Goal: Task Accomplishment & Management: Complete application form

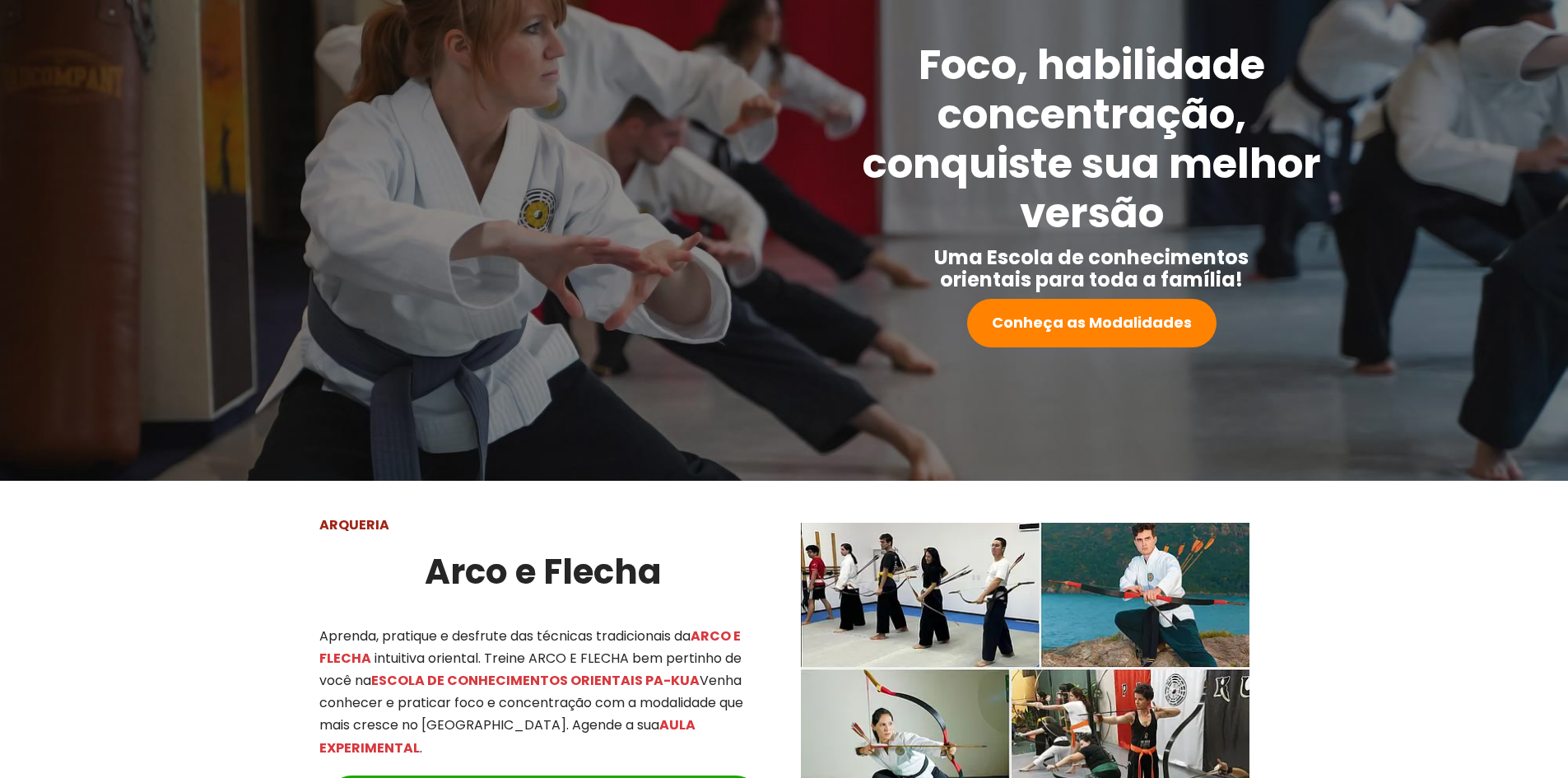
scroll to position [247, 0]
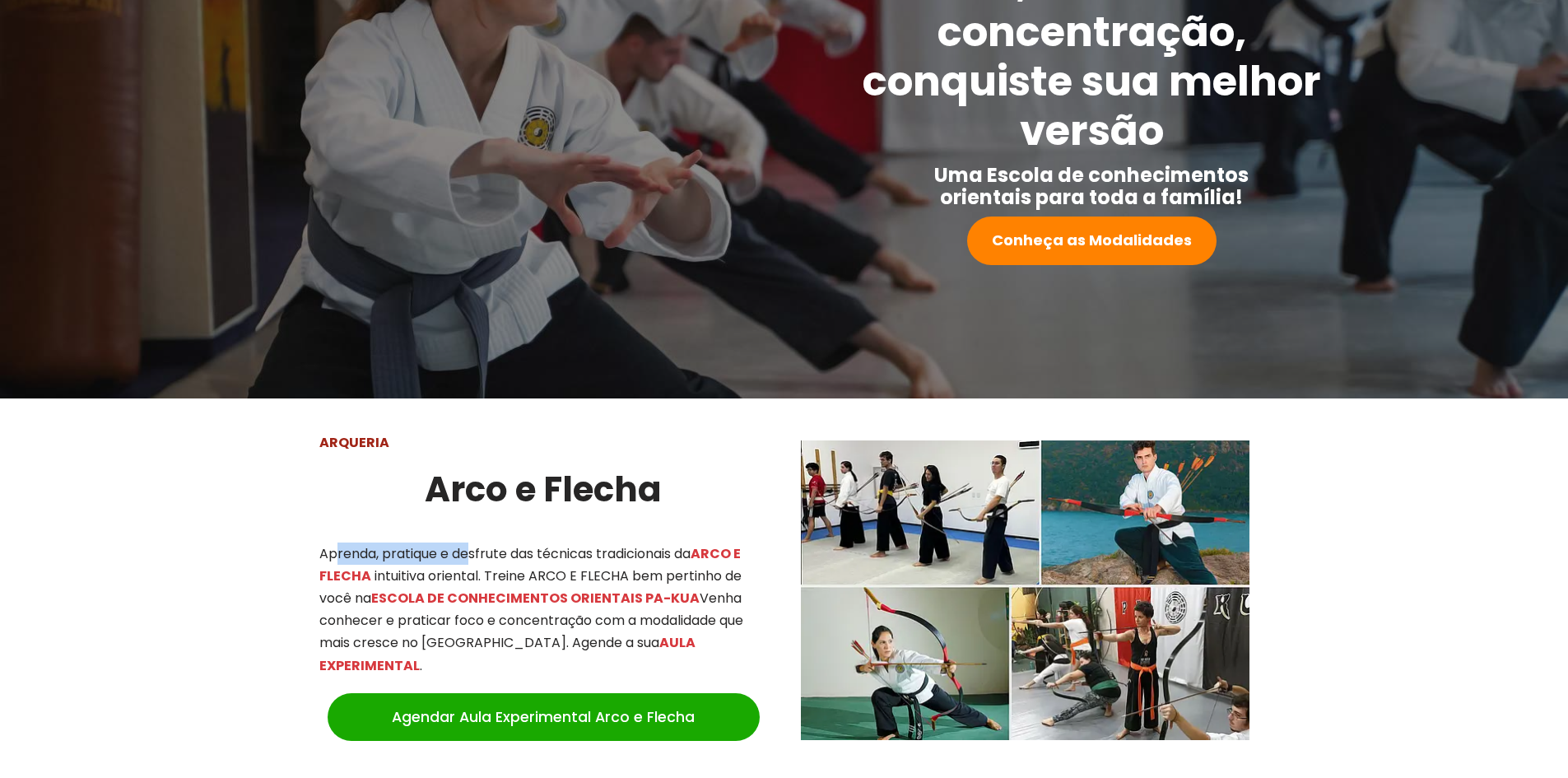
drag, startPoint x: 335, startPoint y: 550, endPoint x: 468, endPoint y: 533, distance: 134.1
click at [468, 533] on div "ARQUERIA Arco e Flecha Aprenda, pratique e desfrute das técnicas tradicionais d…" at bounding box center [543, 590] width 481 height 351
drag, startPoint x: 514, startPoint y: 584, endPoint x: 543, endPoint y: 584, distance: 29.0
click at [543, 584] on p "Aprenda, pratique e desfrute das técnicas tradicionais da ARCO E FLECHA intuiti…" at bounding box center [544, 610] width 449 height 134
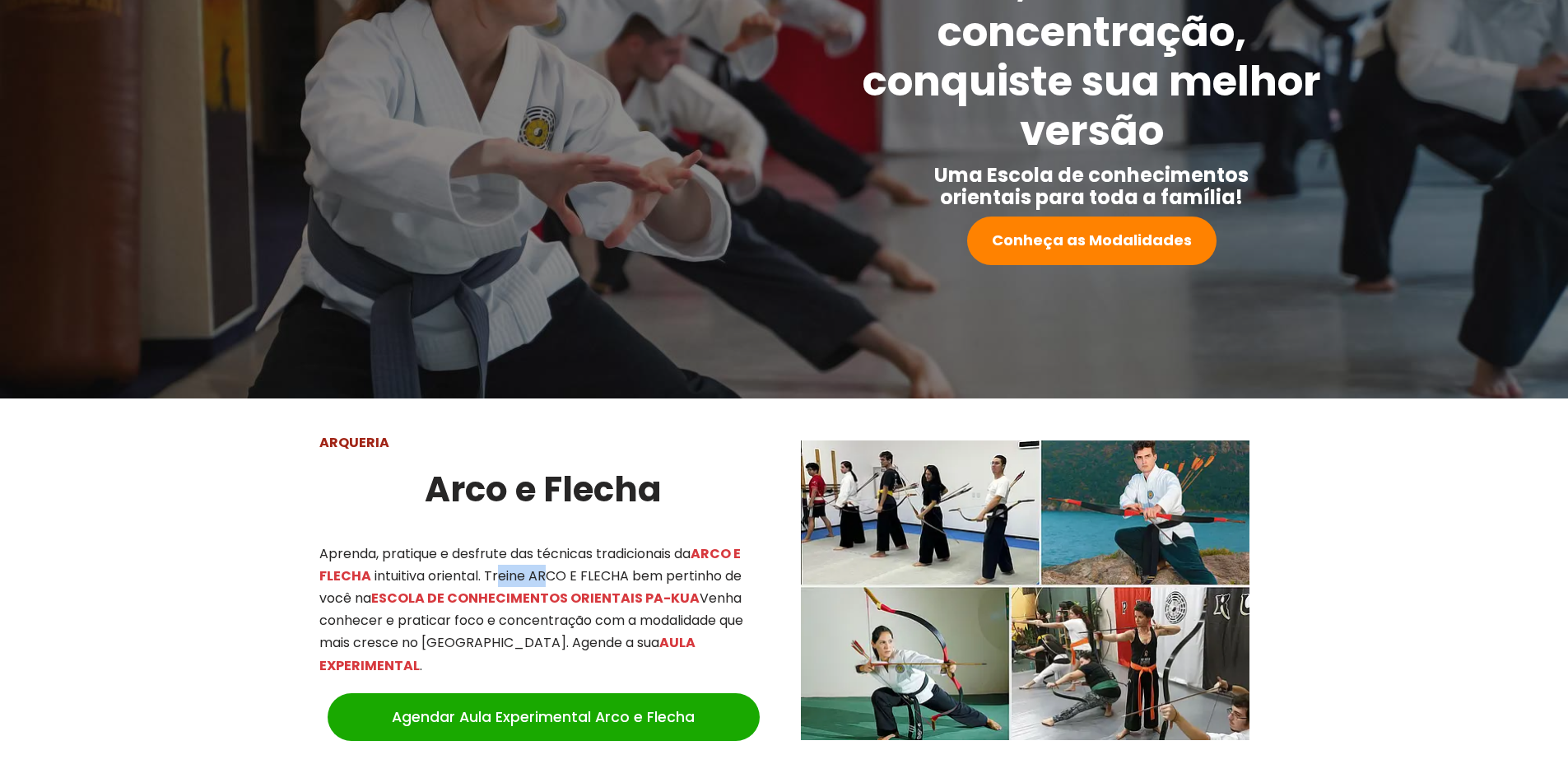
click at [543, 584] on p "Aprenda, pratique e desfrute das técnicas tradicionais da ARCO E FLECHA intuiti…" at bounding box center [544, 610] width 449 height 134
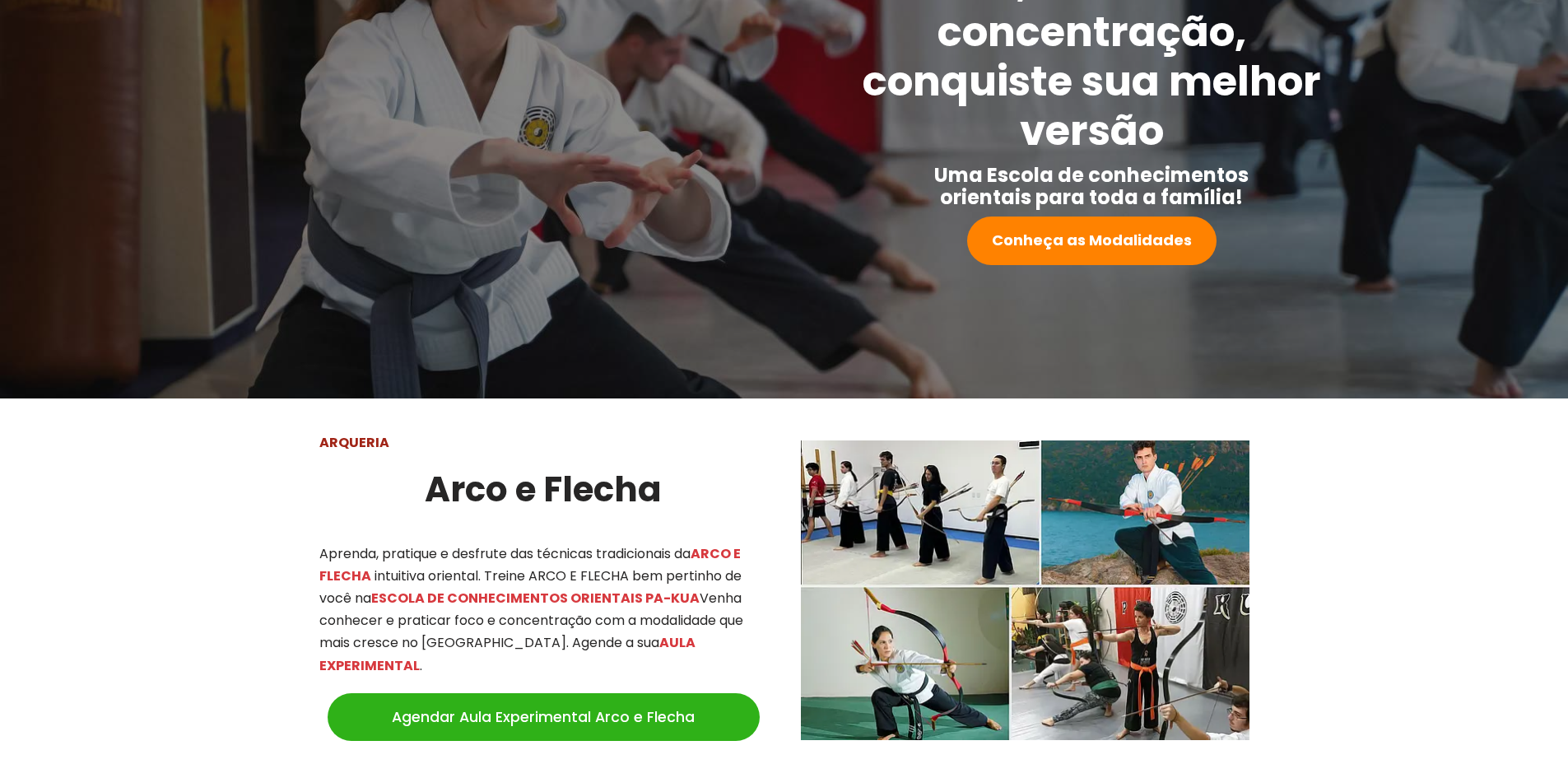
click at [537, 693] on link "Agendar Aula Experimental Arco e Flecha" at bounding box center [544, 717] width 432 height 48
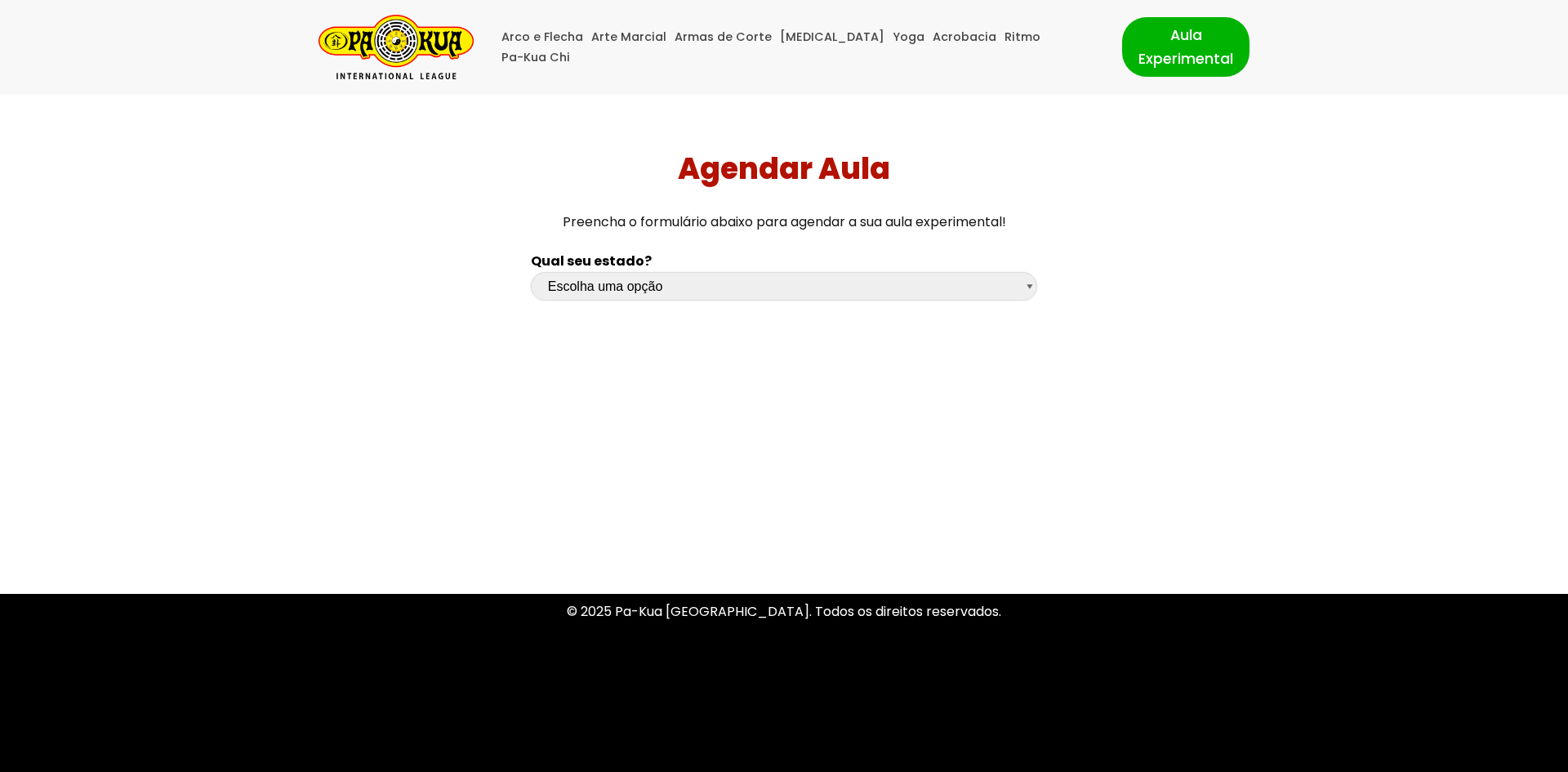
click at [673, 291] on select "Escolha uma opção Rio Grande do Sul Santa Catarina Paraná São Paulo Rio de Jane…" at bounding box center [784, 286] width 507 height 28
select select "sp"
click at [531, 272] on select "Escolha uma opção Rio Grande do Sul Santa Catarina Paraná São Paulo Rio de Jane…" at bounding box center [784, 286] width 507 height 28
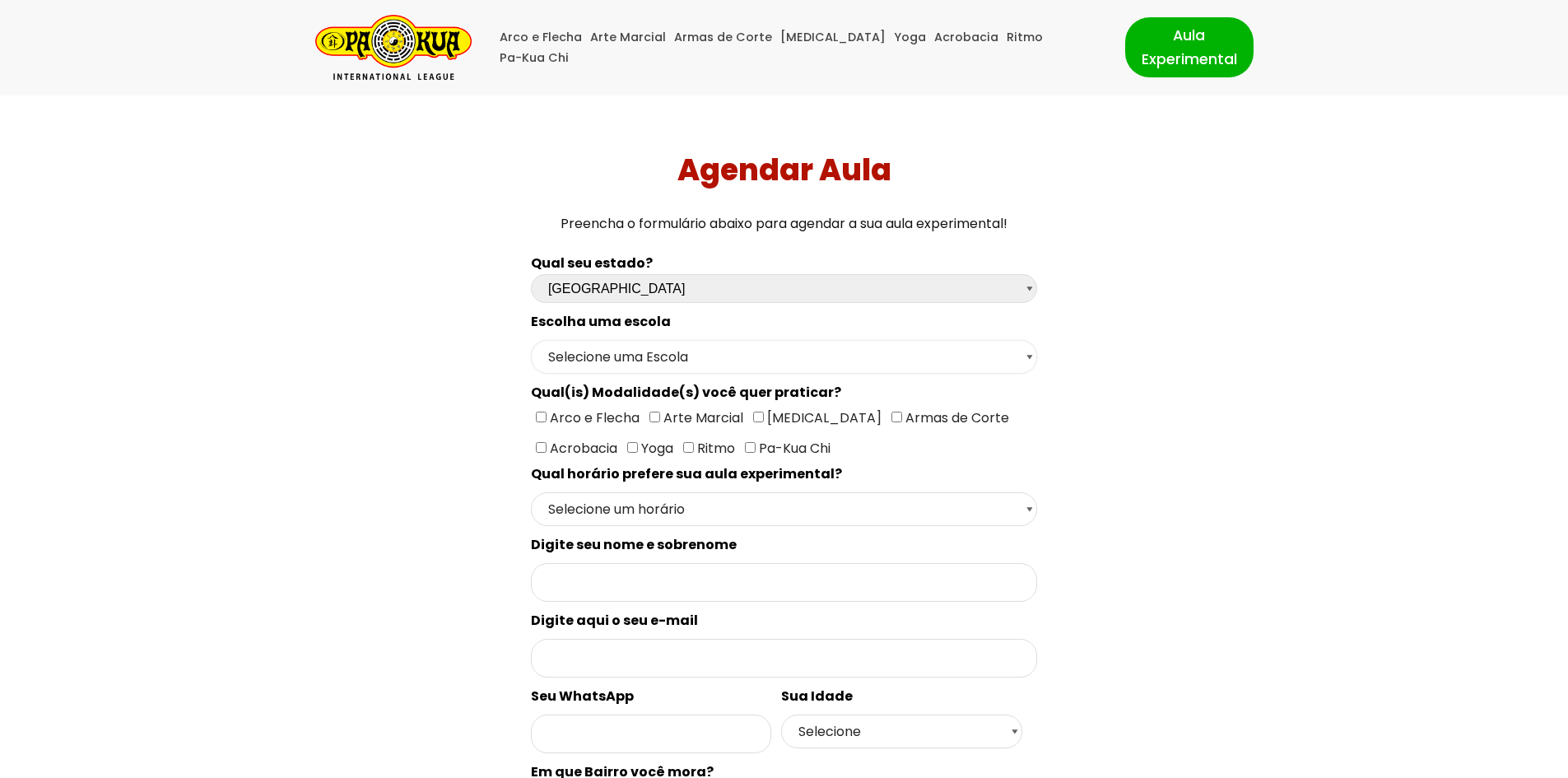
click at [659, 351] on select "Selecione uma Escola São Paulo - Escola Santa Cruz São Paulo - Escola Ana Rosa …" at bounding box center [784, 357] width 506 height 34
select select "São Paulo - Escola Santa Cruz"
click at [531, 340] on select "Selecione uma Escola São Paulo - Escola Santa Cruz São Paulo - Escola Ana Rosa …" at bounding box center [784, 357] width 506 height 34
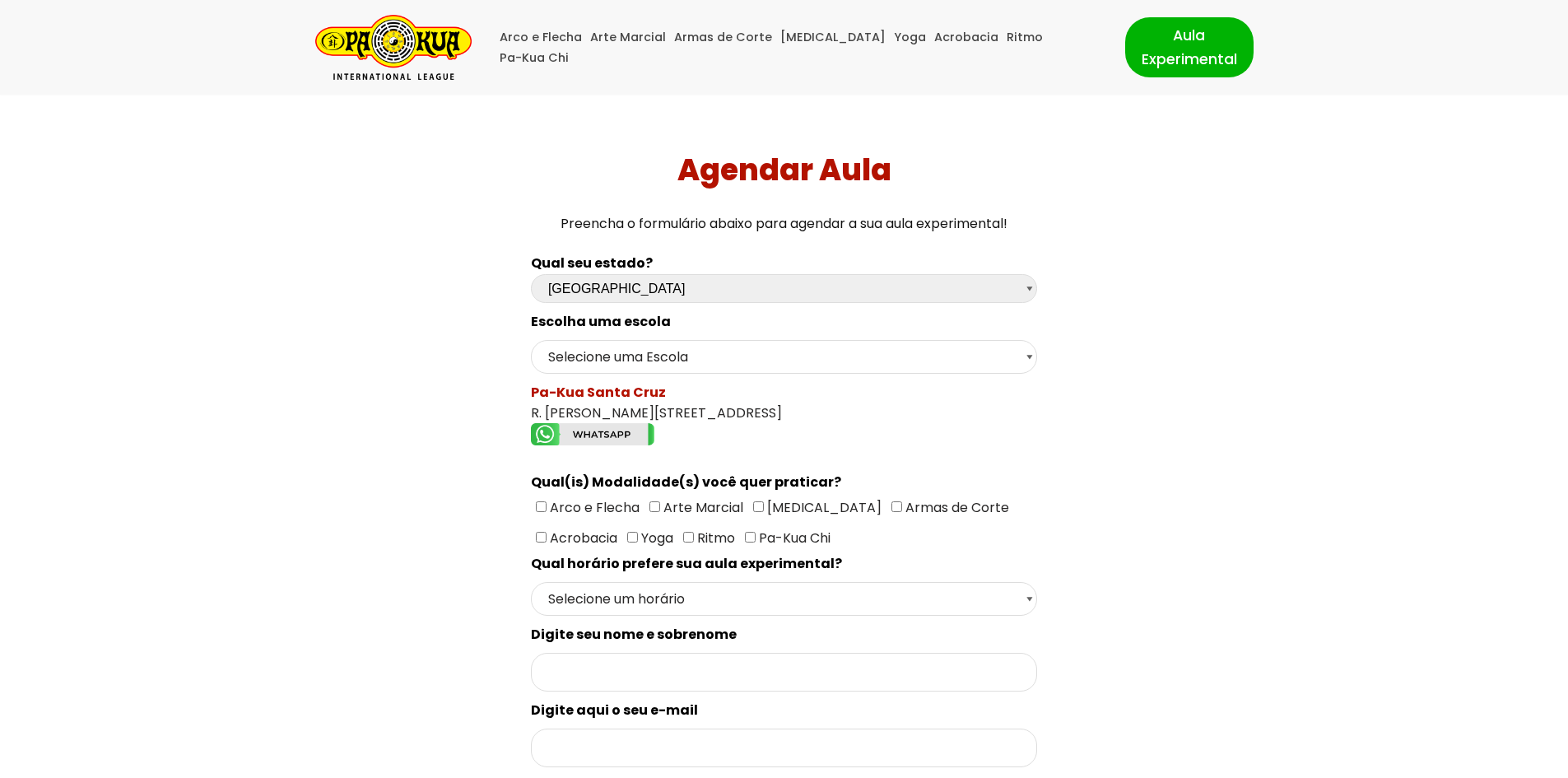
click at [564, 507] on span "Arco e Flecha" at bounding box center [593, 507] width 93 height 19
click at [546, 507] on input"] "Arco e Flecha" at bounding box center [541, 507] width 11 height 11
checkbox input"] "true"
click at [711, 599] on select "Selecione um horário Manhã Tarde Noite" at bounding box center [784, 599] width 506 height 34
select select "Tarde"
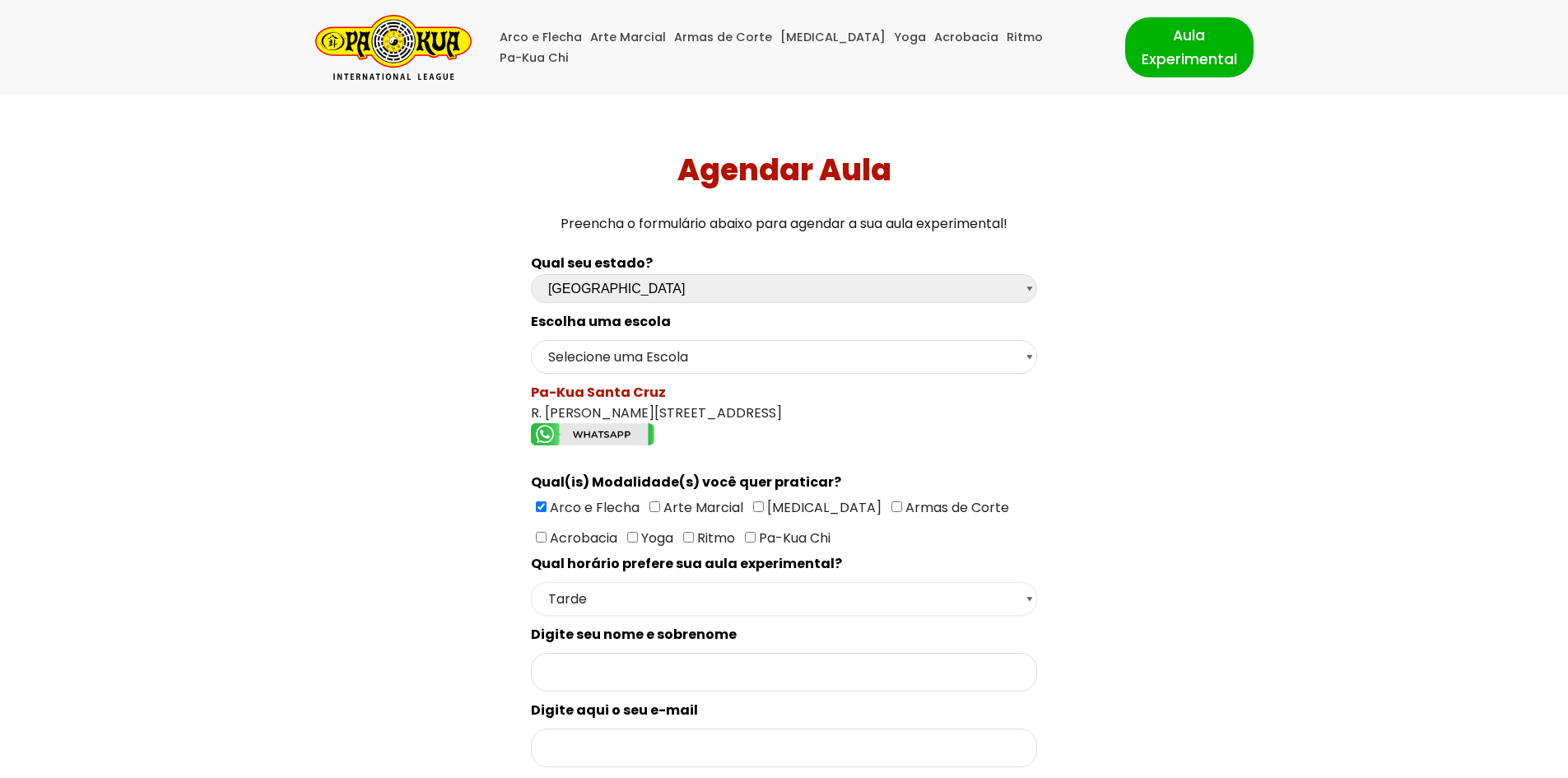
click at [531, 582] on select "Selecione um horário Manhã Tarde Noite" at bounding box center [784, 599] width 506 height 34
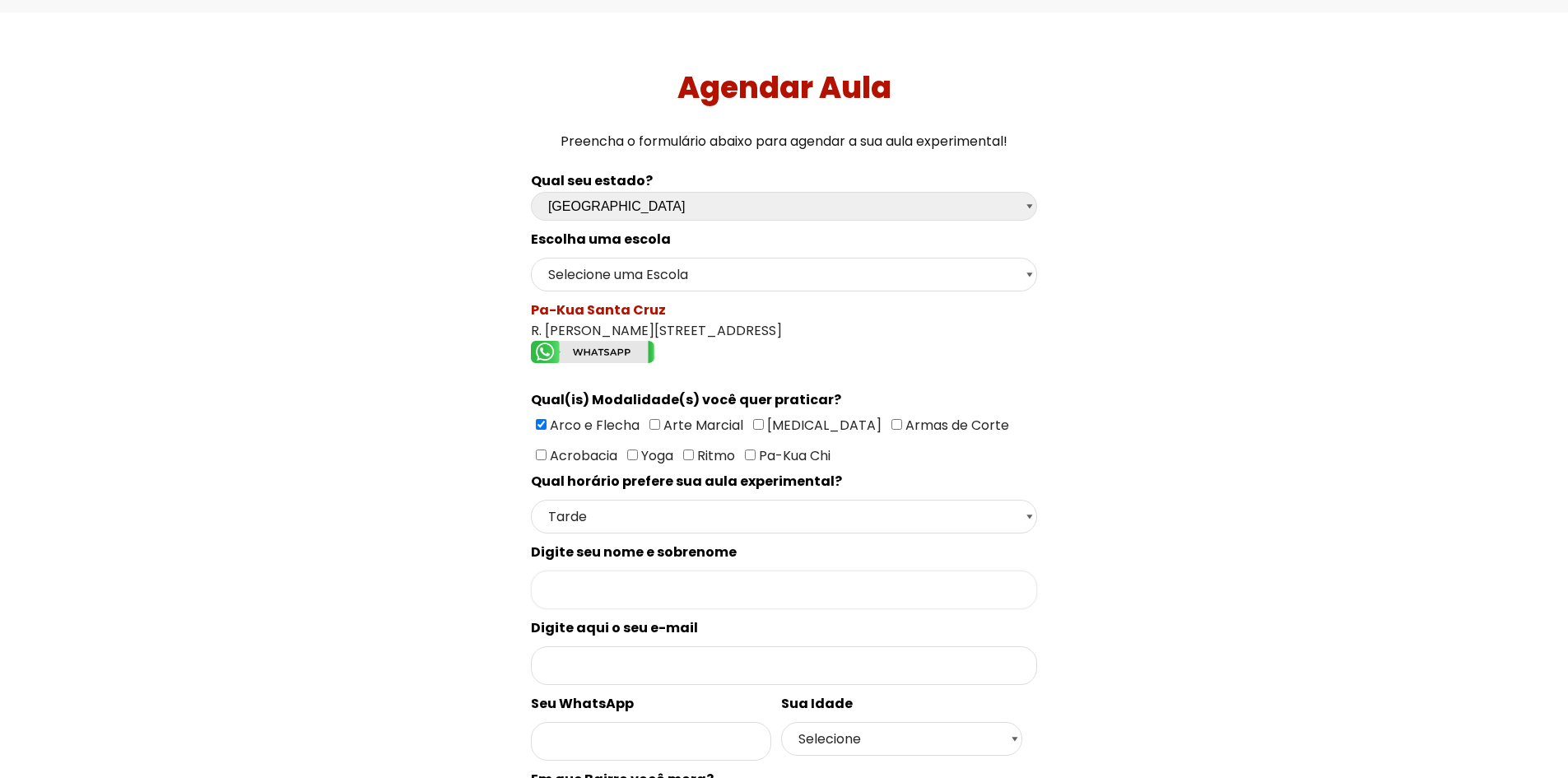
click at [713, 590] on input "Formulário de contacto" at bounding box center [784, 589] width 506 height 38
type input "Lucas Costa"
type input "lucas.cg0709@gmail.com"
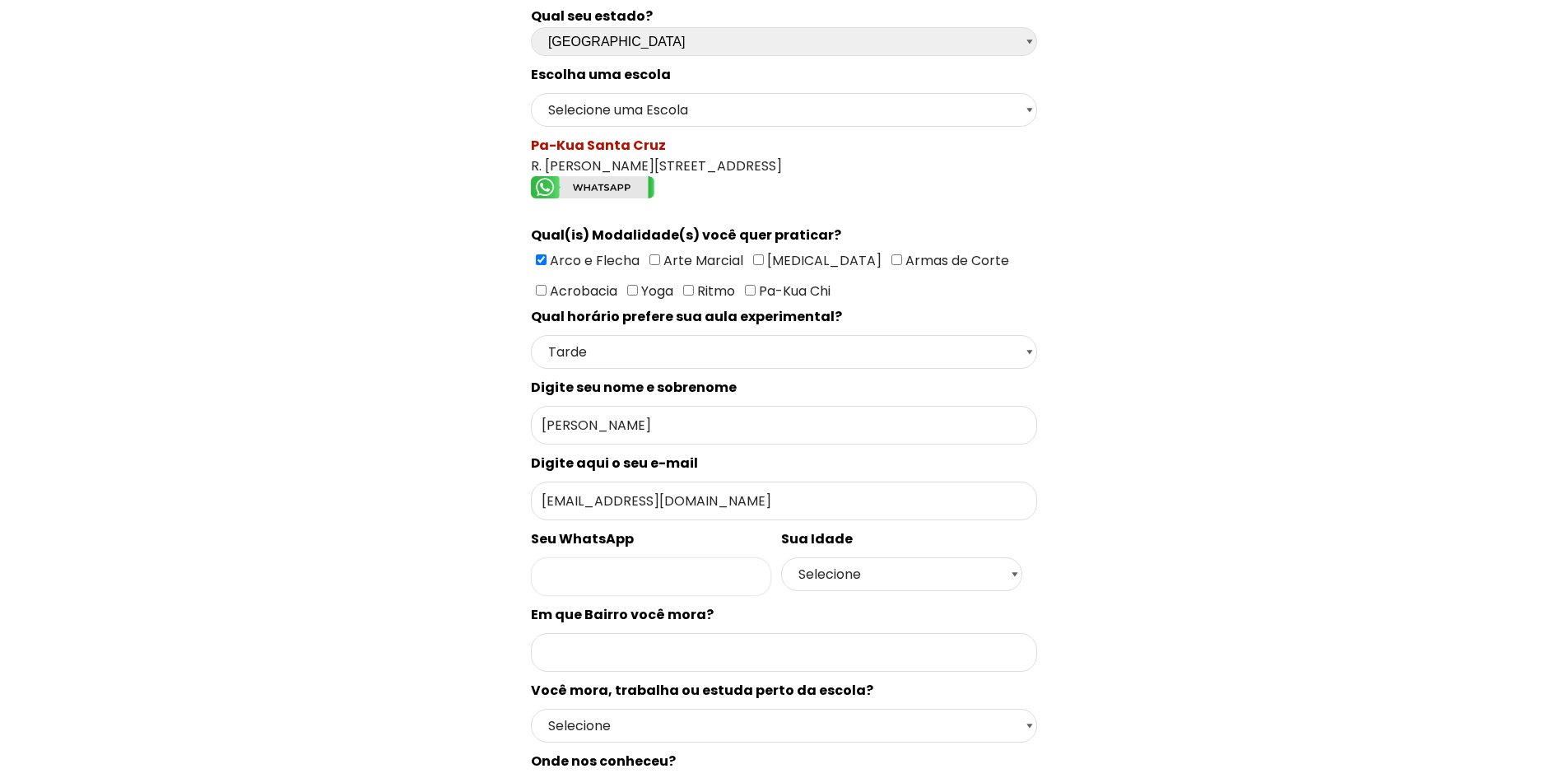
click at [695, 580] on input "Formulário de contacto" at bounding box center [651, 576] width 240 height 38
type input "11965432525"
click at [916, 570] on select "Selecione 18 19 20 21 22 23 24 25 26 27 28 29 30 31 32 33 34 35 36 37 38 39 40 …" at bounding box center [901, 574] width 240 height 34
select select "18"
click at [781, 557] on select "Selecione 18 19 20 21 22 23 24 25 26 27 28 29 30 31 32 33 34 35 36 37 38 39 40 …" at bounding box center [901, 574] width 240 height 34
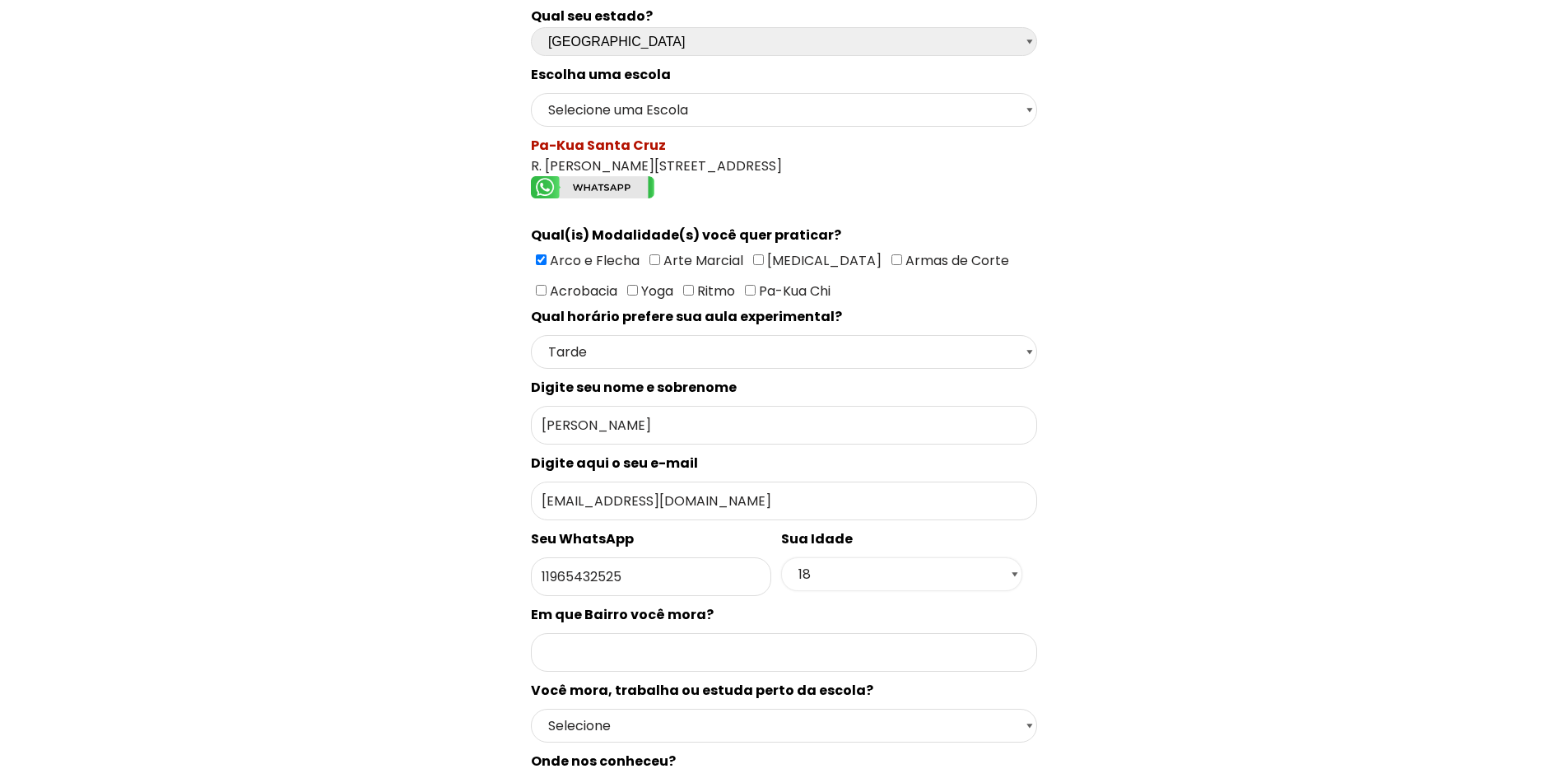
scroll to position [329, 0]
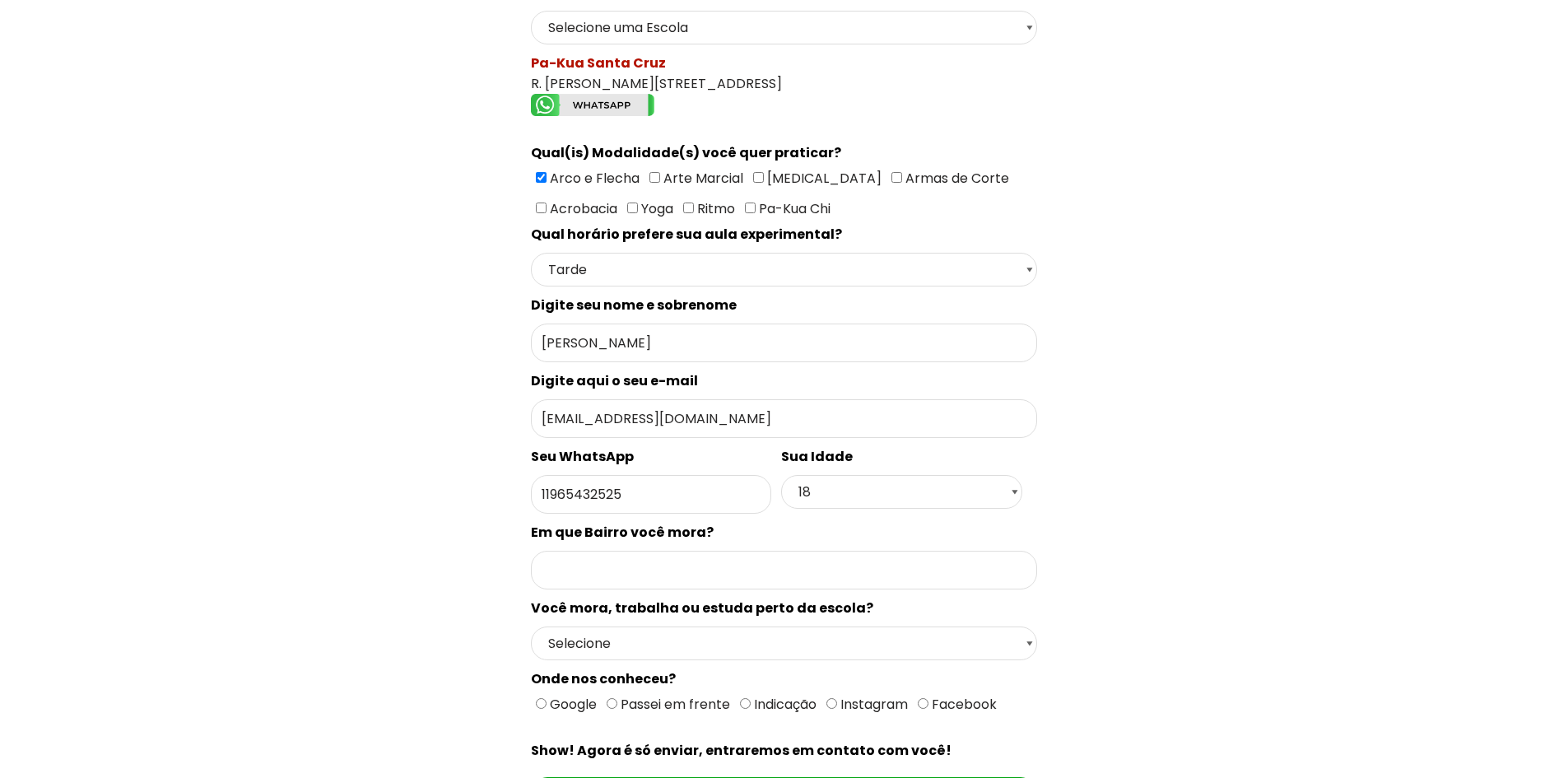
click at [681, 547] on div "Escolha uma escola Selecione uma Escola São Paulo - Escola Santa Cruz São Paulo…" at bounding box center [784, 420] width 506 height 877
click at [697, 563] on input "Formulário de contacto" at bounding box center [784, 570] width 506 height 38
type input "Santa Cecília"
click at [743, 653] on select "Selecione Moro Perto Trabalho Perto Estudo Perto Passo Perto" at bounding box center [784, 644] width 506 height 34
click at [1168, 629] on div "Qual seu estado? Escolha uma opção Rio Grande do Sul Santa Catarina Paraná São …" at bounding box center [785, 391] width 1098 height 953
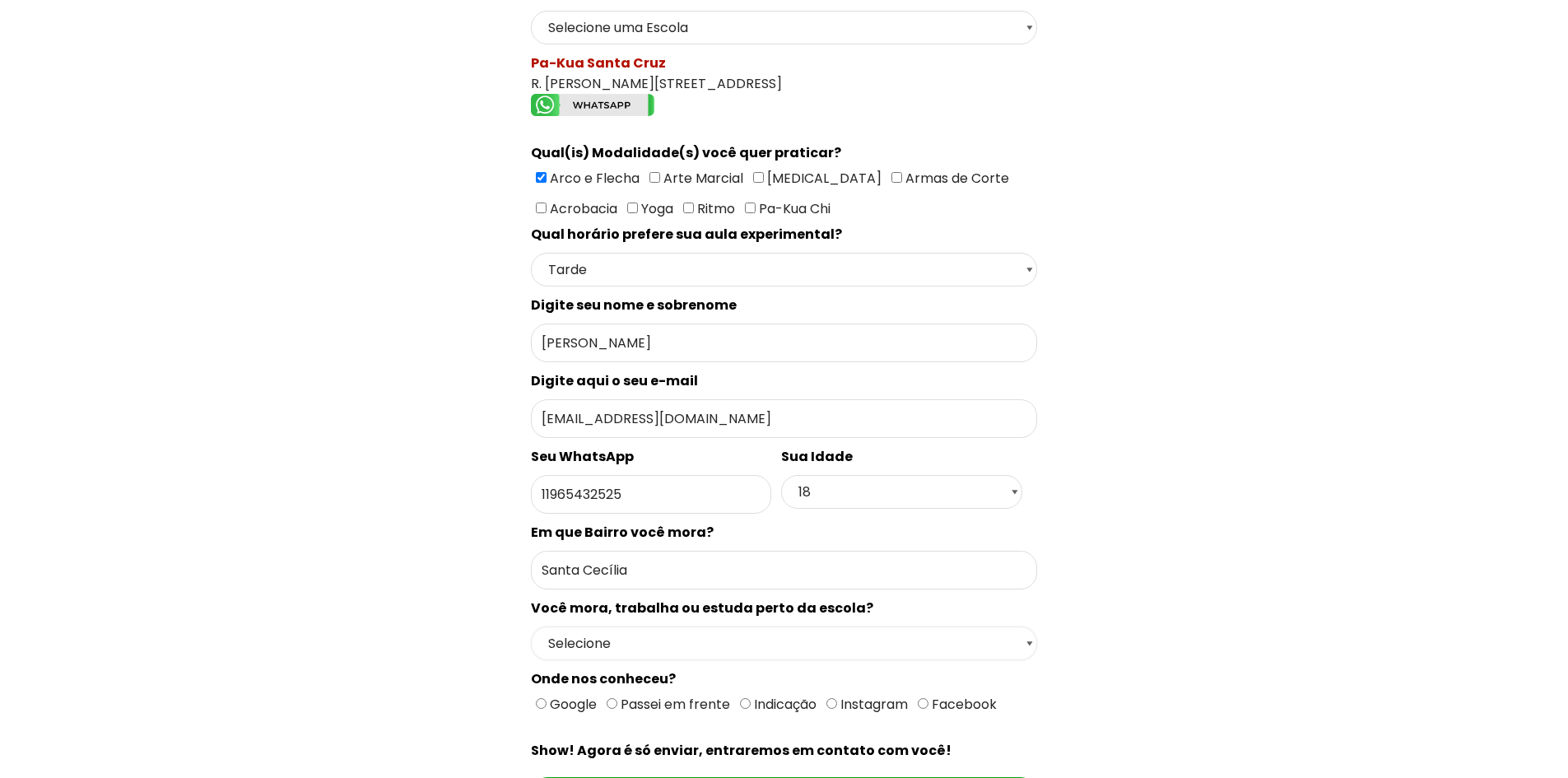
click at [777, 637] on select "Selecione Moro Perto Trabalho Perto Estudo Perto Passo Perto" at bounding box center [784, 644] width 506 height 34
select select "Passo Perto"
click at [531, 627] on select "Selecione Moro Perto Trabalho Perto Estudo Perto Passo Perto" at bounding box center [784, 644] width 506 height 34
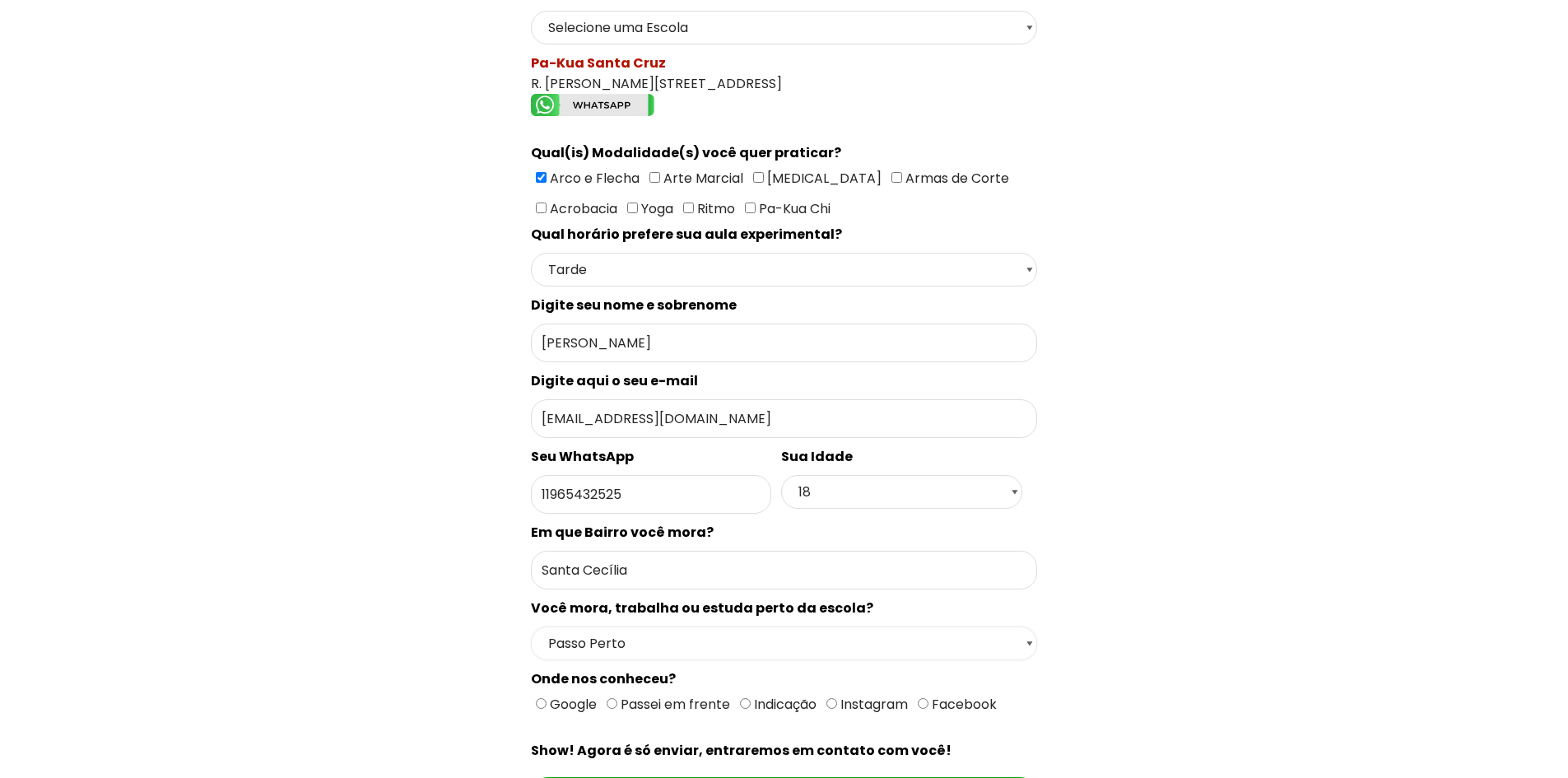
scroll to position [412, 0]
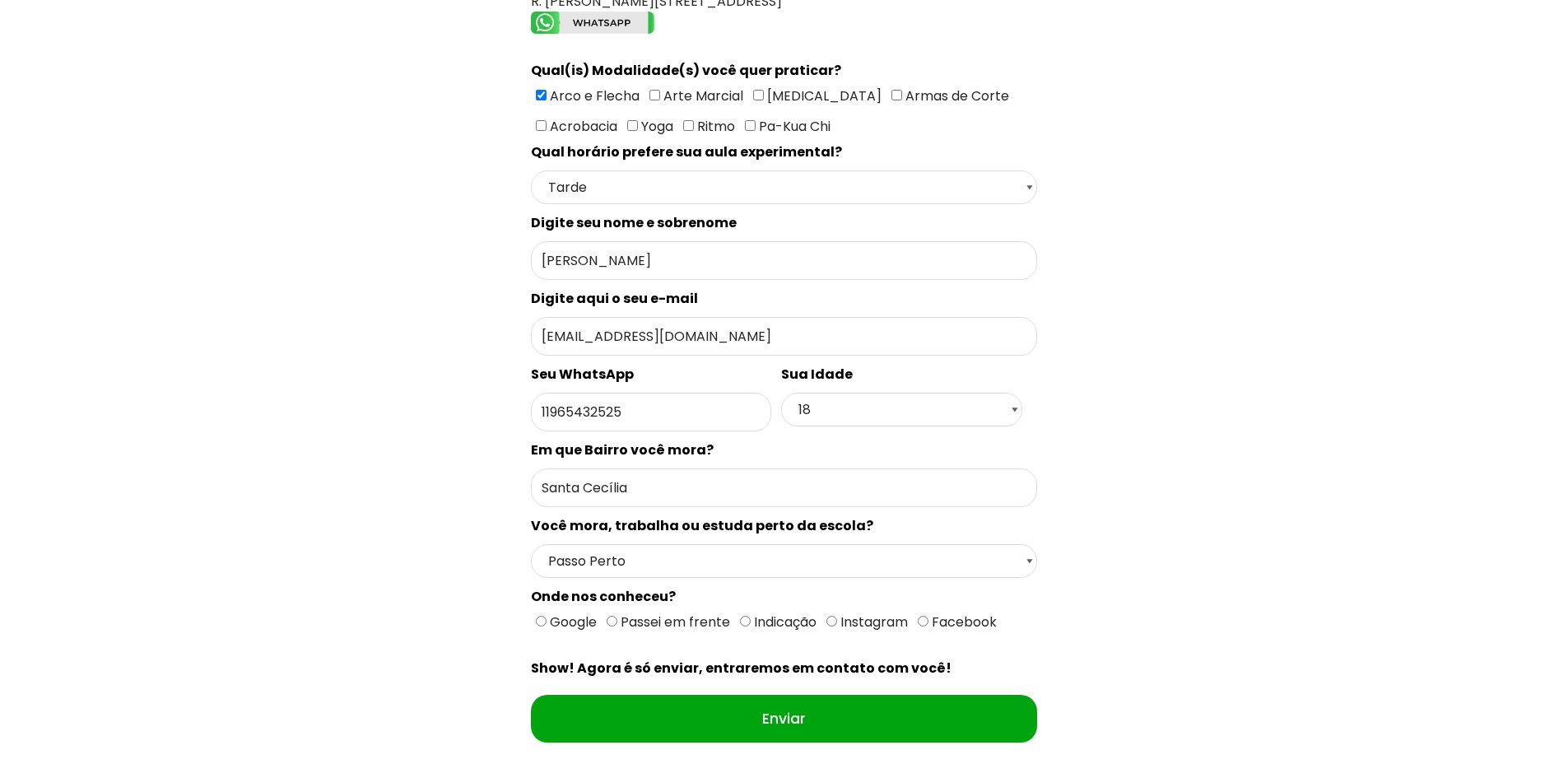
click at [877, 622] on span "Instagram" at bounding box center [873, 621] width 71 height 19
click at [837, 622] on input "Instagram" at bounding box center [832, 621] width 11 height 11
radio input "true"
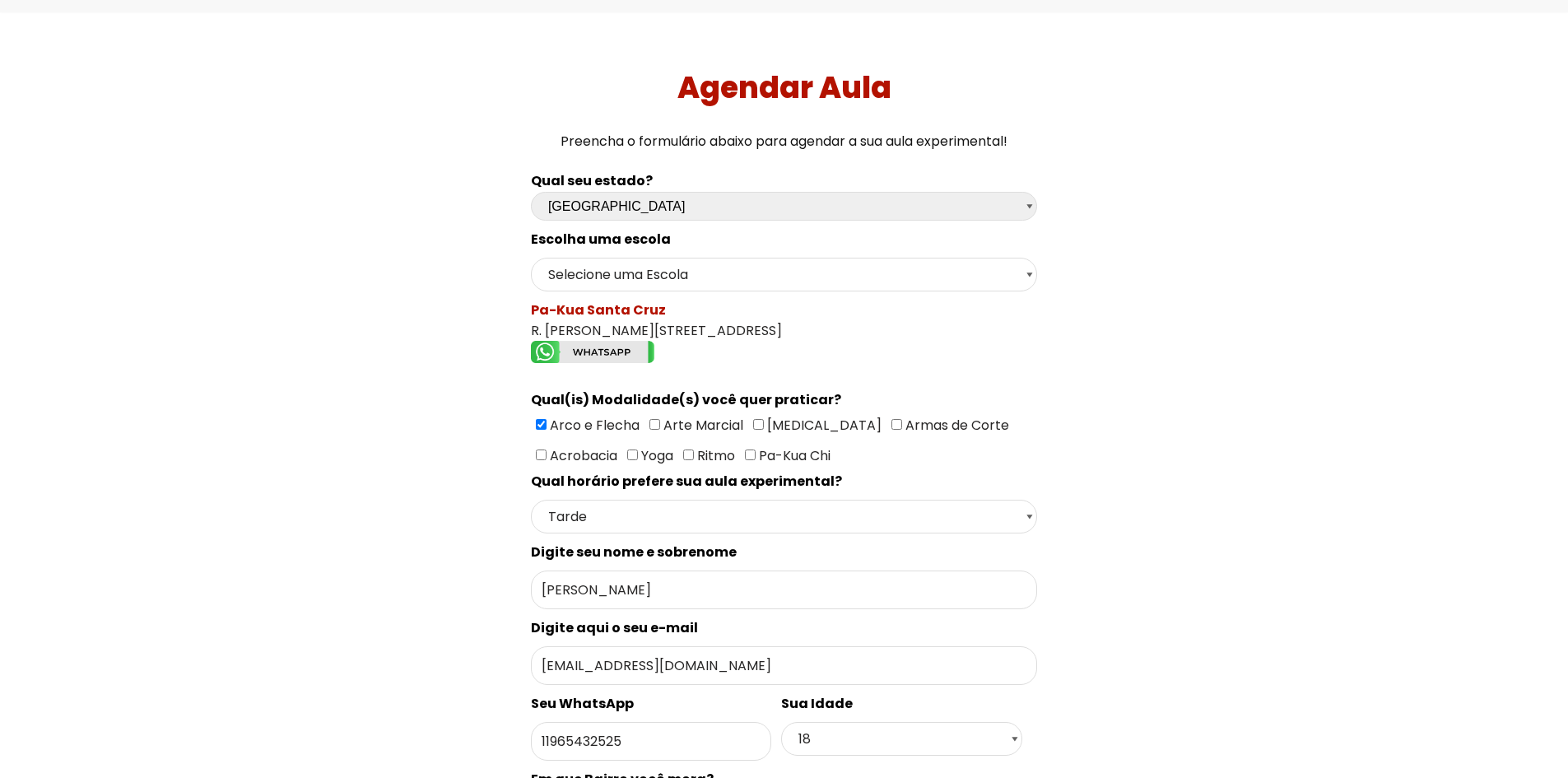
scroll to position [165, 0]
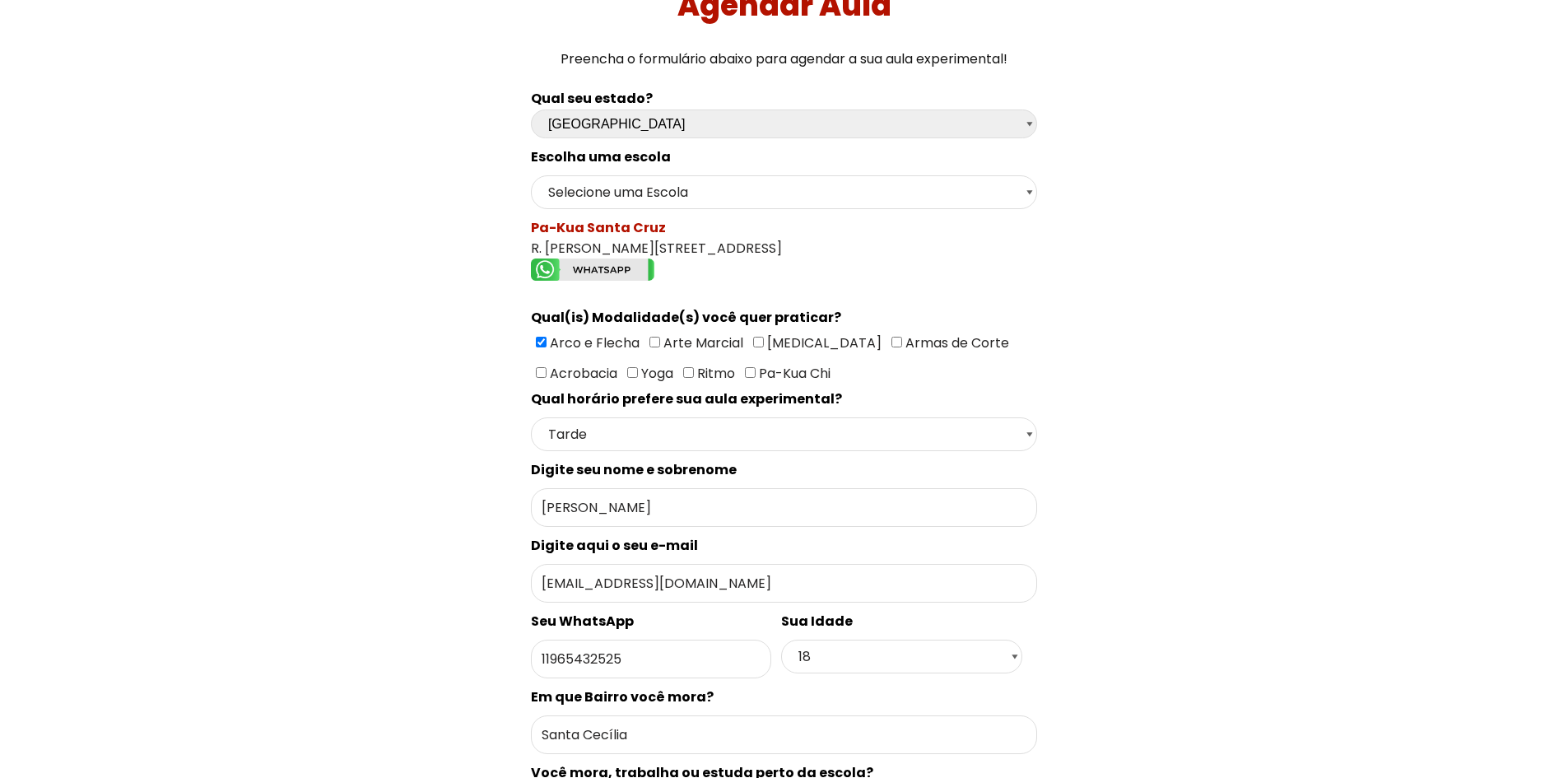
click at [65, 319] on div "Agendar Aula Preencha o formulário abaixo para agendar a sua aula experimental!…" at bounding box center [784, 492] width 1556 height 1125
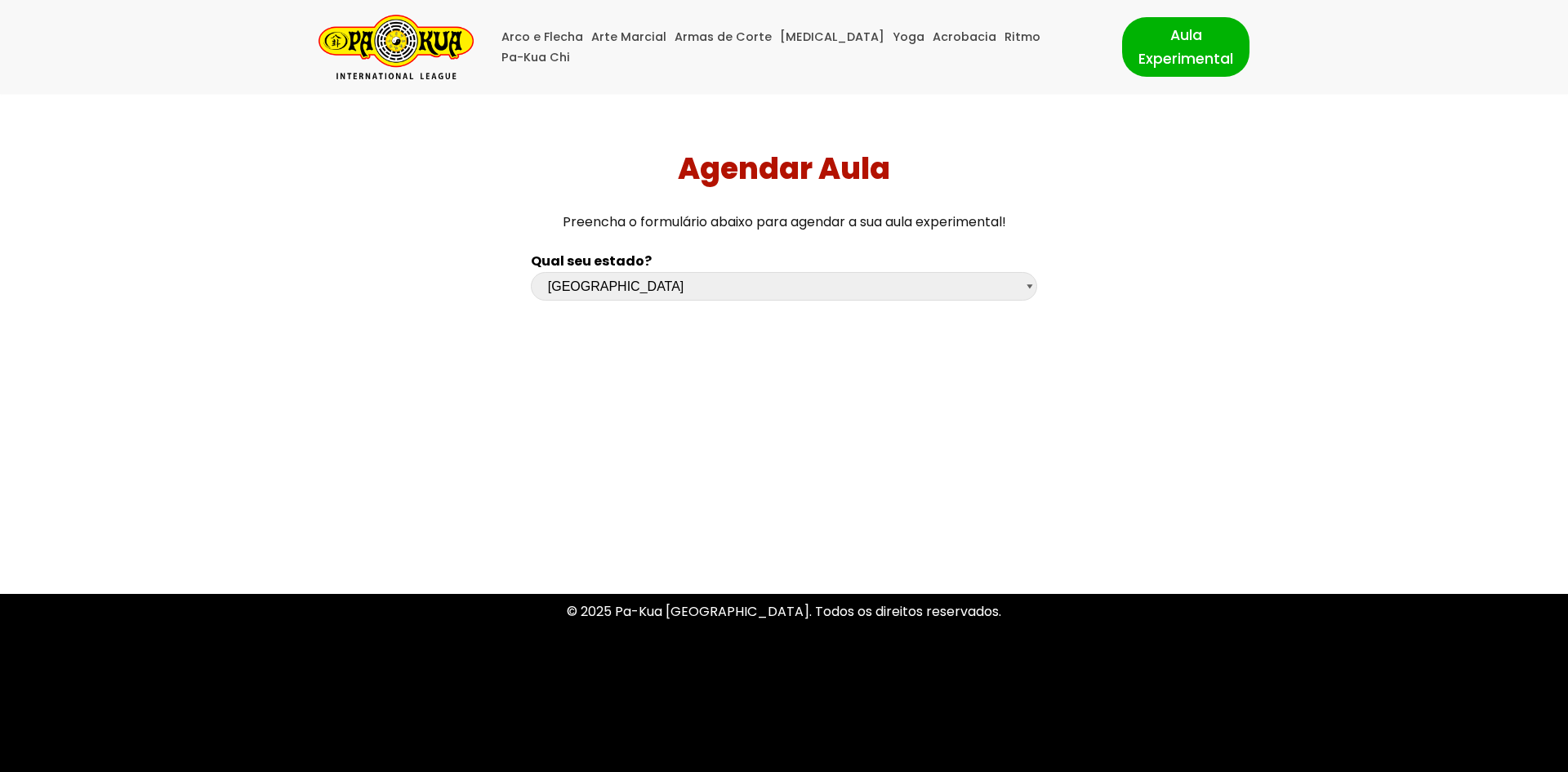
select select "sp"
click at [715, 279] on select "Escolha uma opção Rio Grande do Sul Santa Catarina Paraná São Paulo Rio de Jane…" at bounding box center [784, 286] width 507 height 28
click at [531, 272] on select "Escolha uma opção Rio Grande do Sul Santa Catarina Paraná São Paulo Rio de Jane…" at bounding box center [784, 286] width 507 height 28
click at [1134, 57] on link "Aula Experimental" at bounding box center [1186, 46] width 127 height 59
click at [781, 298] on select "Escolha uma opção [GEOGRAPHIC_DATA] [GEOGRAPHIC_DATA] [GEOGRAPHIC_DATA] [GEOGRA…" at bounding box center [784, 286] width 507 height 28
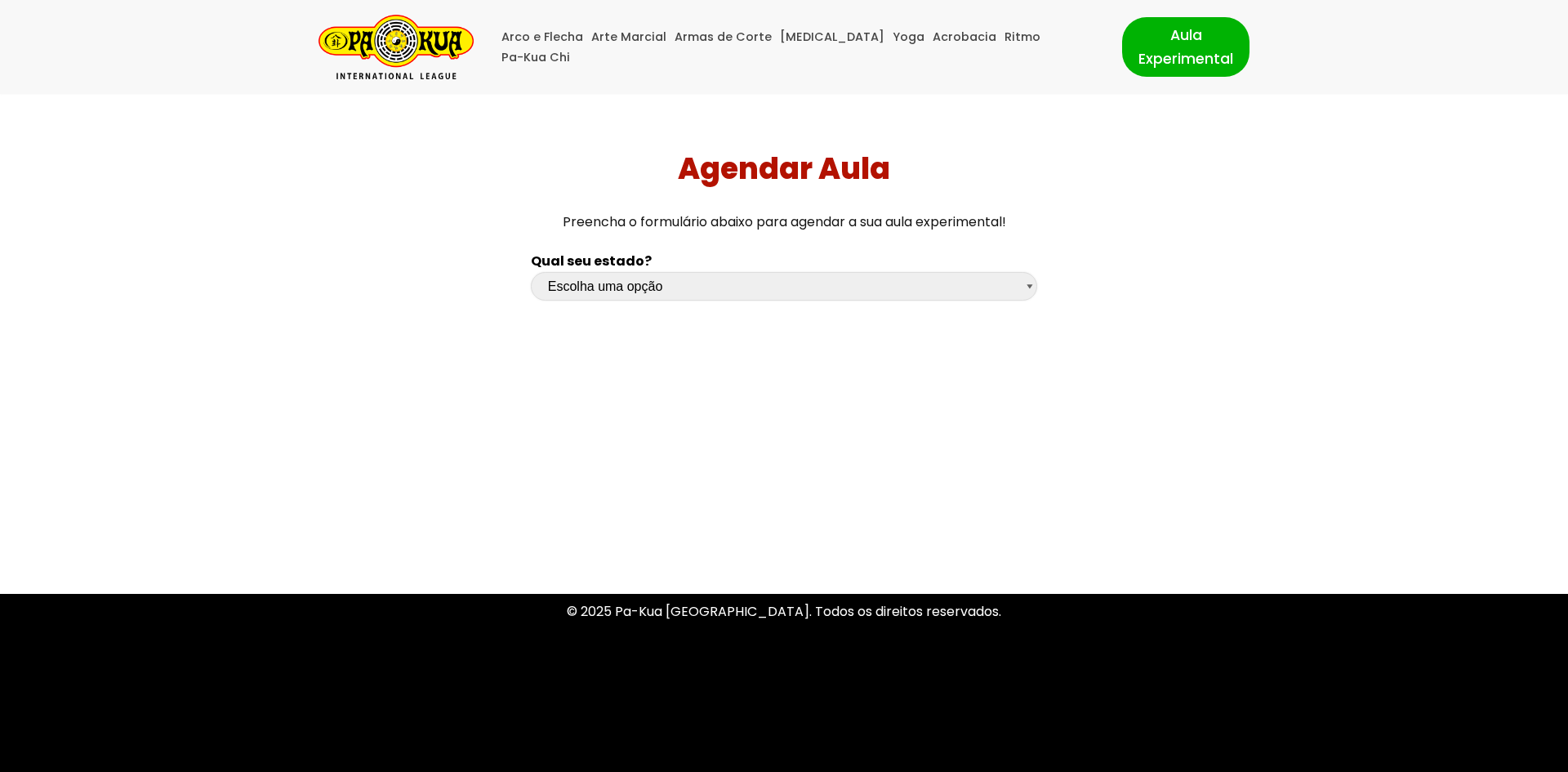
select select "sp"
click at [531, 272] on select "Escolha uma opção [GEOGRAPHIC_DATA] [GEOGRAPHIC_DATA] [GEOGRAPHIC_DATA] [GEOGRA…" at bounding box center [784, 286] width 507 height 28
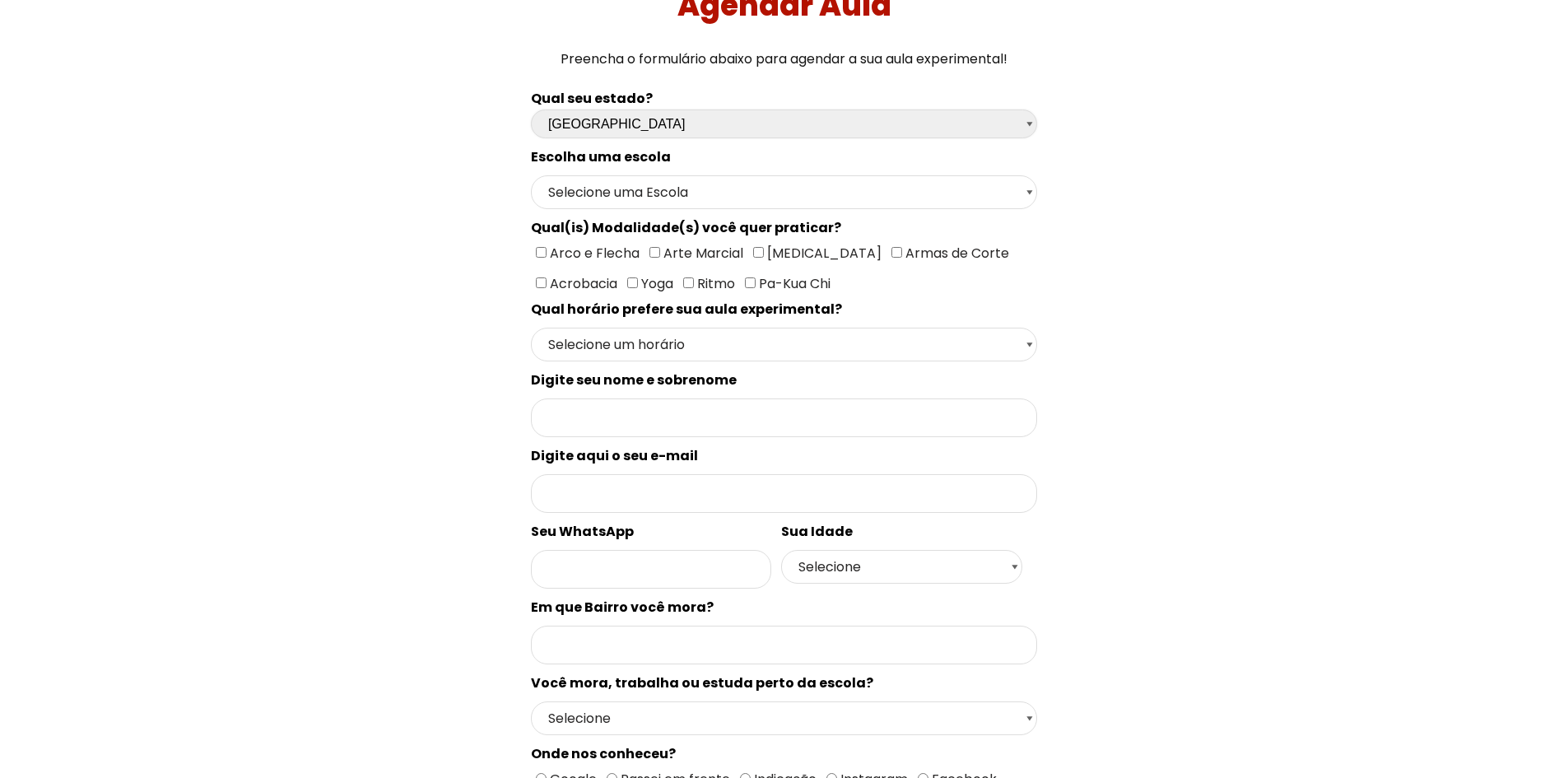
scroll to position [83, 0]
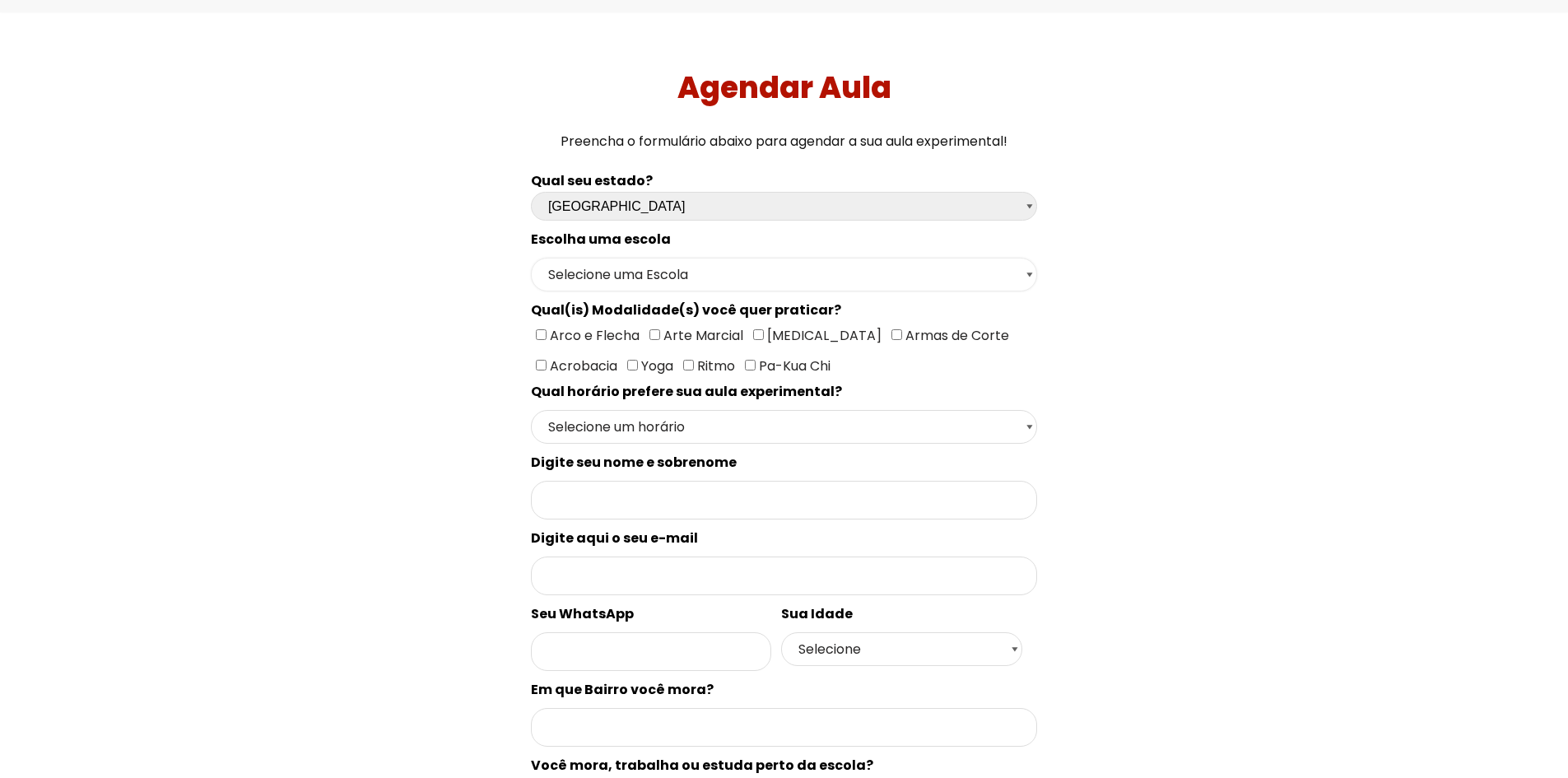
click at [654, 268] on select "Selecione uma Escola [GEOGRAPHIC_DATA] - Escola [GEOGRAPHIC_DATA] - [GEOGRAPHIC…" at bounding box center [784, 275] width 506 height 34
select select "[GEOGRAPHIC_DATA] - [GEOGRAPHIC_DATA]"
click at [531, 258] on select "Selecione uma Escola [GEOGRAPHIC_DATA] - Escola [GEOGRAPHIC_DATA] - [GEOGRAPHIC…" at bounding box center [784, 275] width 506 height 34
